Goal: Consume media (video, audio): Consume media (video, audio)

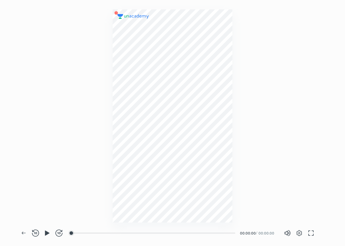
scroll to position [246, 345]
click at [49, 235] on icon "button" at bounding box center [47, 232] width 7 height 7
click at [49, 235] on icon "button" at bounding box center [49, 233] width 2 height 6
click at [49, 235] on icon "button" at bounding box center [47, 232] width 7 height 7
click at [162, 233] on div at bounding box center [161, 232] width 5 height 5
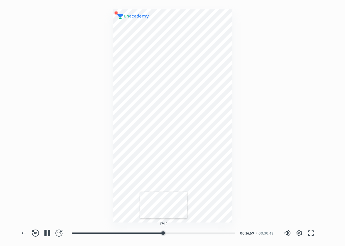
drag, startPoint x: 161, startPoint y: 231, endPoint x: 166, endPoint y: 233, distance: 5.6
click at [165, 233] on div at bounding box center [163, 232] width 5 height 5
click at [218, 233] on div at bounding box center [217, 232] width 5 height 5
click at [224, 234] on div at bounding box center [223, 232] width 5 height 5
click at [228, 233] on div at bounding box center [227, 232] width 5 height 5
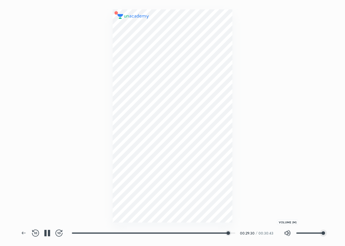
click at [290, 232] on icon "button" at bounding box center [287, 232] width 7 height 7
click at [46, 230] on icon "button" at bounding box center [45, 233] width 2 height 6
click at [21, 232] on icon "button" at bounding box center [23, 232] width 7 height 7
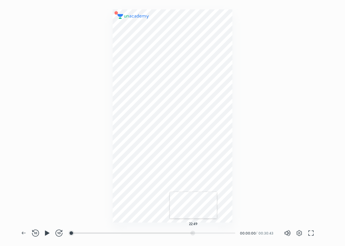
click at [193, 231] on div at bounding box center [192, 232] width 5 height 5
click at [119, 199] on div at bounding box center [173, 115] width 120 height 213
click at [49, 230] on icon "button" at bounding box center [47, 232] width 7 height 7
click at [73, 232] on div at bounding box center [72, 232] width 5 height 5
click at [58, 234] on icon "button" at bounding box center [58, 232] width 7 height 7
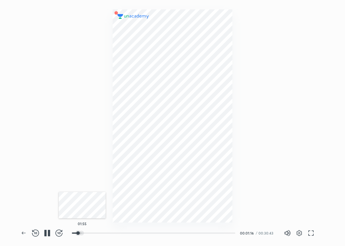
click at [82, 233] on div at bounding box center [81, 232] width 5 height 5
click at [106, 234] on div at bounding box center [104, 232] width 5 height 5
click at [47, 230] on icon "button" at bounding box center [47, 232] width 7 height 7
